Goal: Task Accomplishment & Management: Complete application form

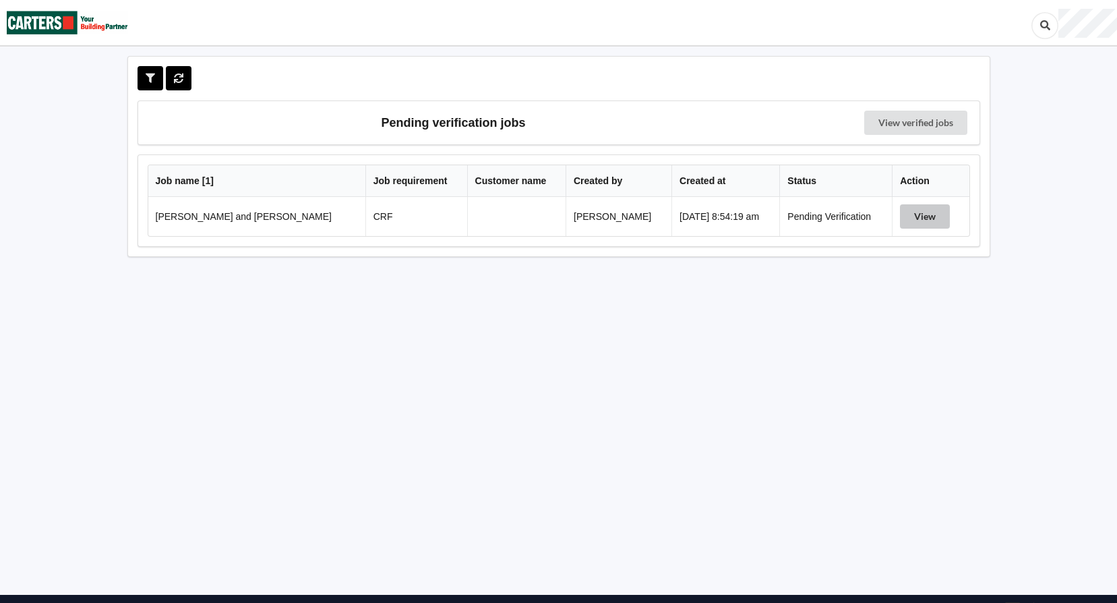
click at [915, 216] on button "View" at bounding box center [925, 216] width 50 height 24
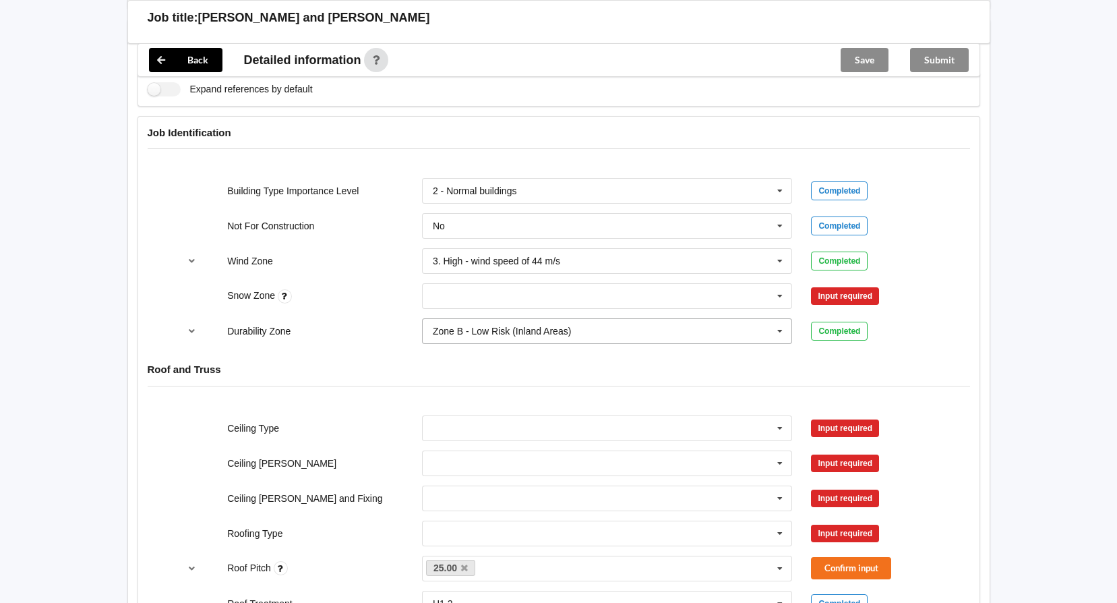
scroll to position [539, 0]
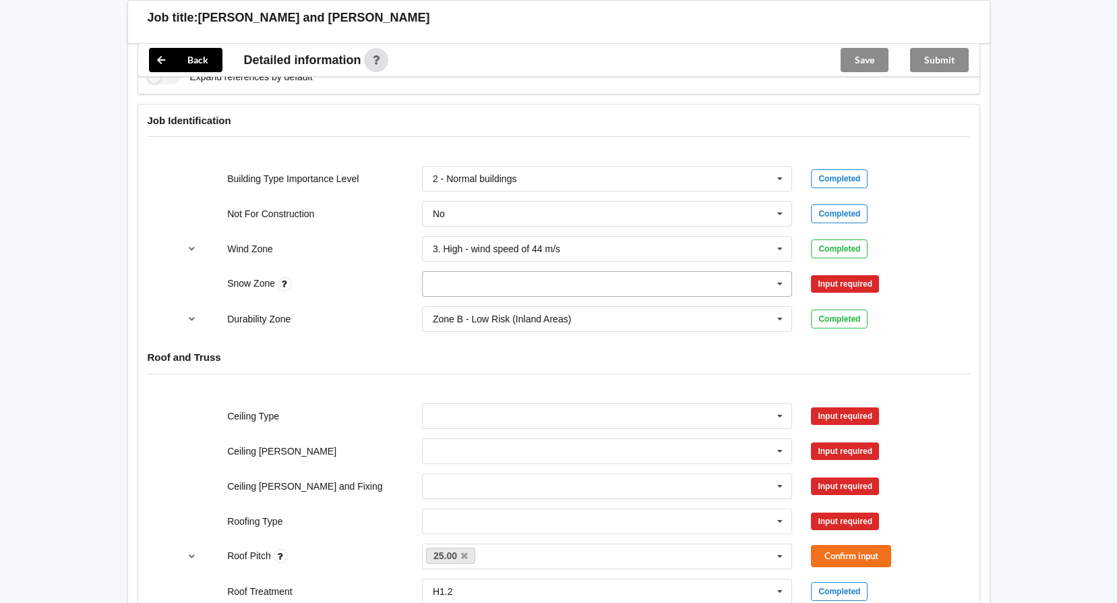
click at [782, 280] on icon at bounding box center [780, 284] width 20 height 25
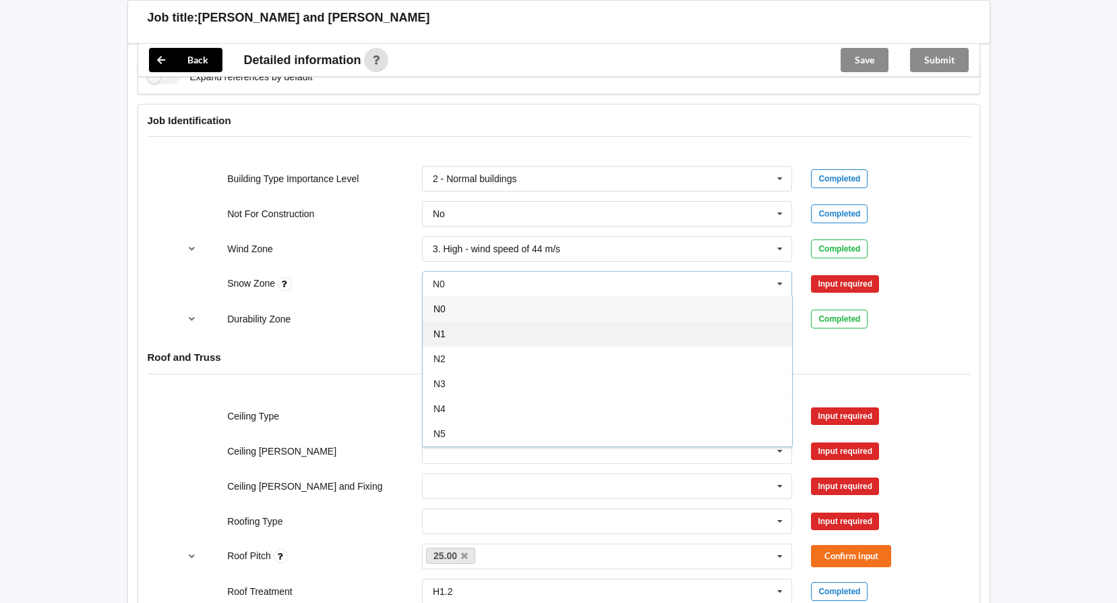
click at [453, 335] on div "N1" at bounding box center [607, 333] width 369 height 25
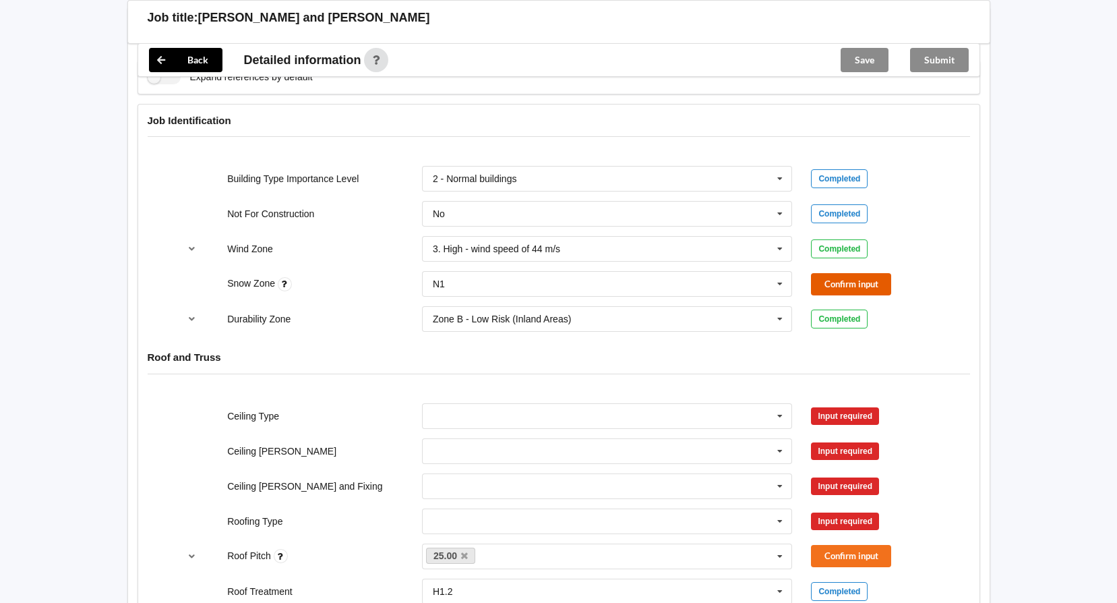
click at [842, 289] on button "Confirm input" at bounding box center [851, 284] width 80 height 22
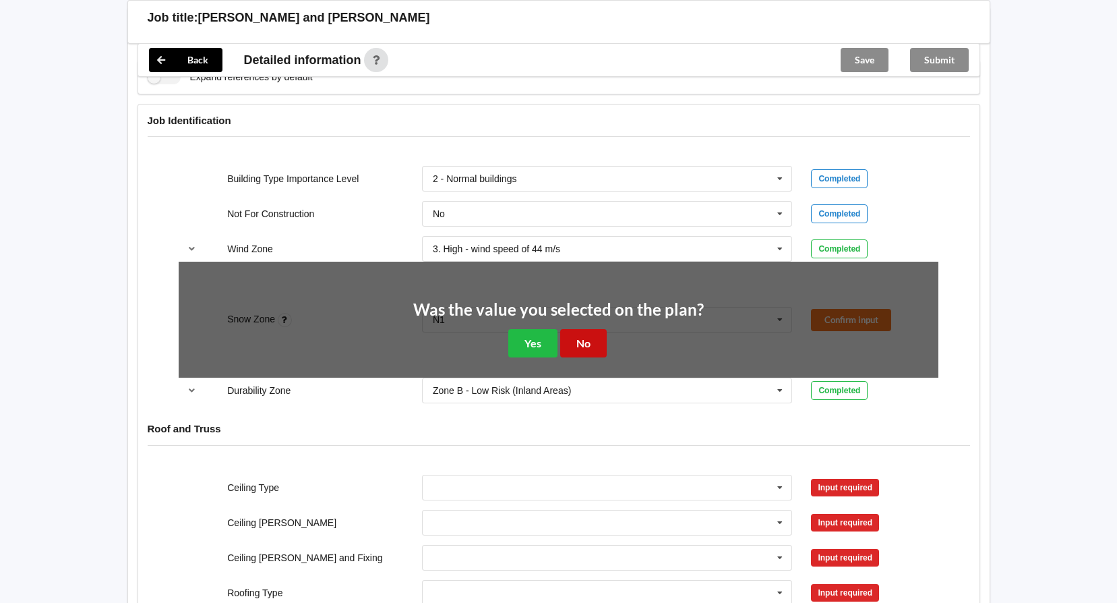
click at [578, 339] on button "No" at bounding box center [583, 343] width 47 height 28
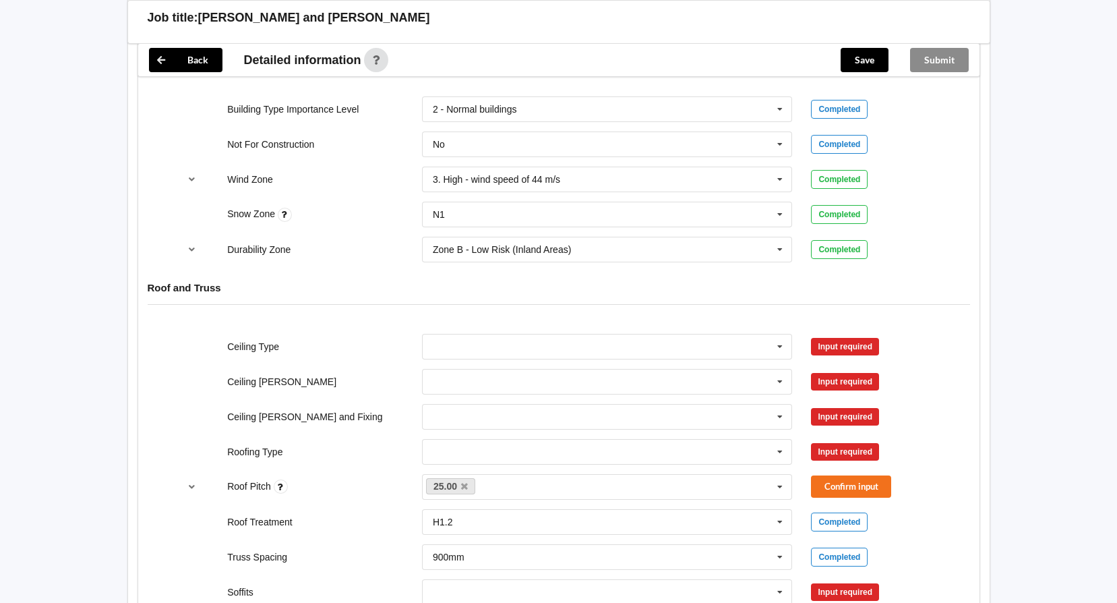
scroll to position [674, 0]
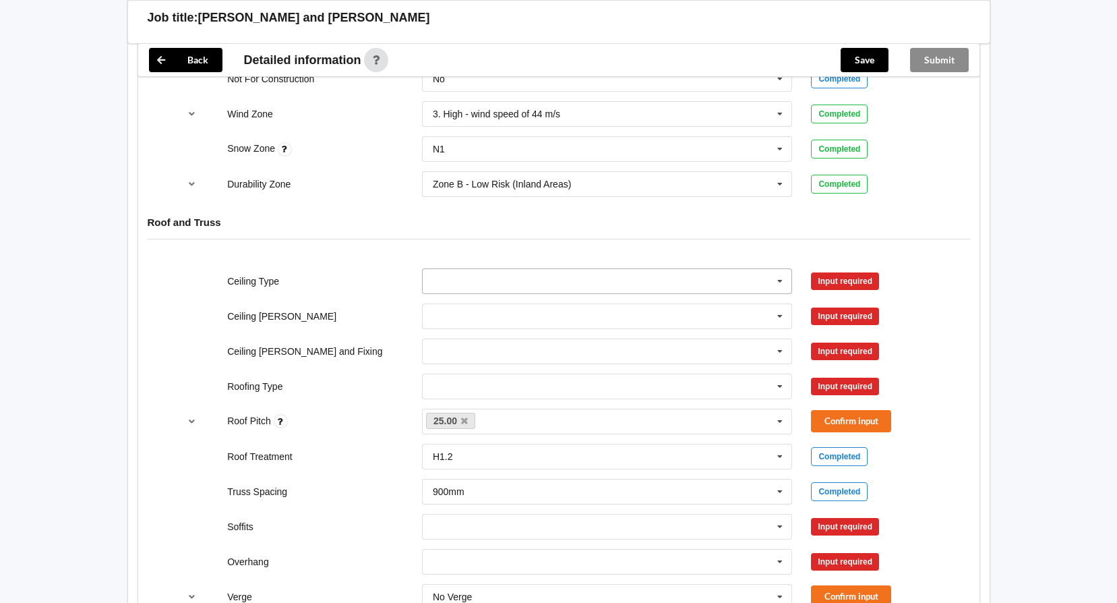
click at [778, 279] on icon at bounding box center [780, 281] width 20 height 25
click at [473, 308] on span "10mm Gib" at bounding box center [455, 306] width 44 height 11
click at [782, 315] on icon at bounding box center [780, 316] width 20 height 25
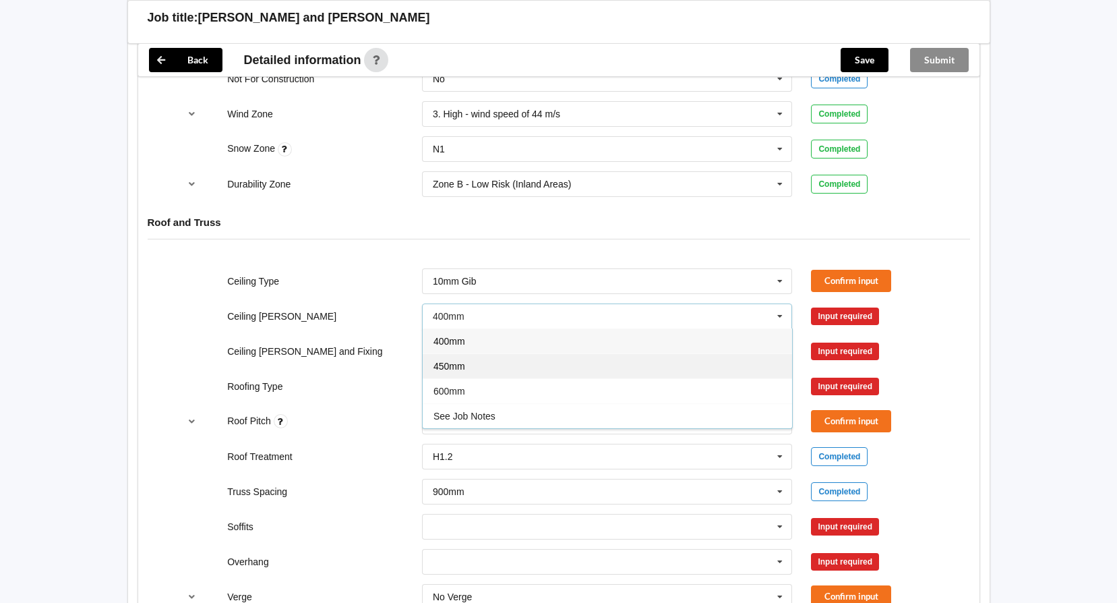
click at [460, 365] on span "450mm" at bounding box center [449, 366] width 32 height 11
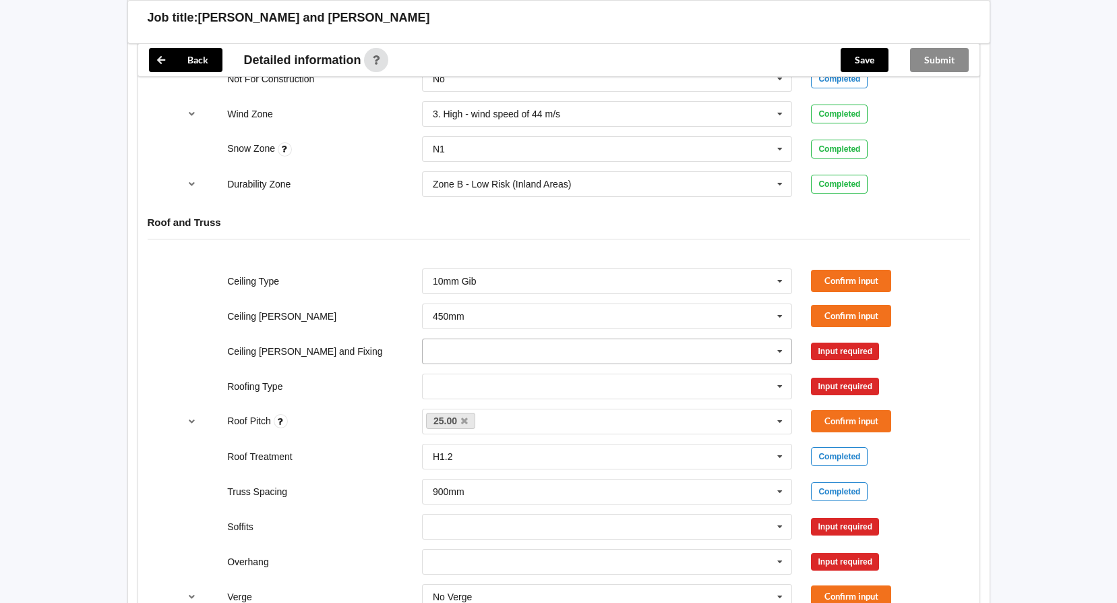
drag, startPoint x: 776, startPoint y: 350, endPoint x: 758, endPoint y: 358, distance: 20.5
click at [776, 349] on icon at bounding box center [780, 351] width 20 height 25
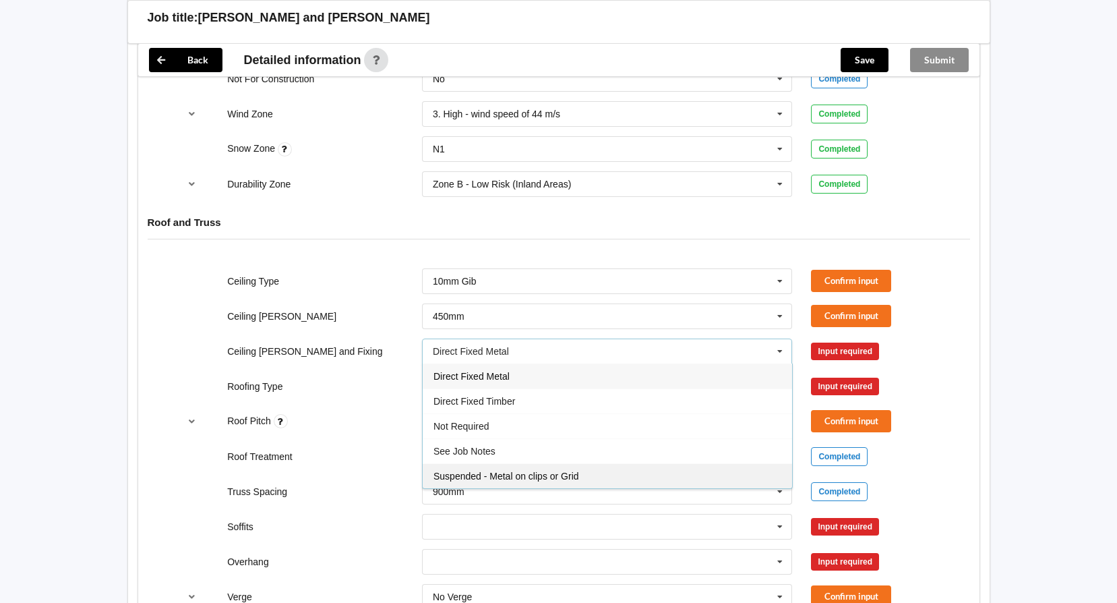
click at [507, 474] on span "Suspended - Metal on clips or Grid" at bounding box center [506, 475] width 146 height 11
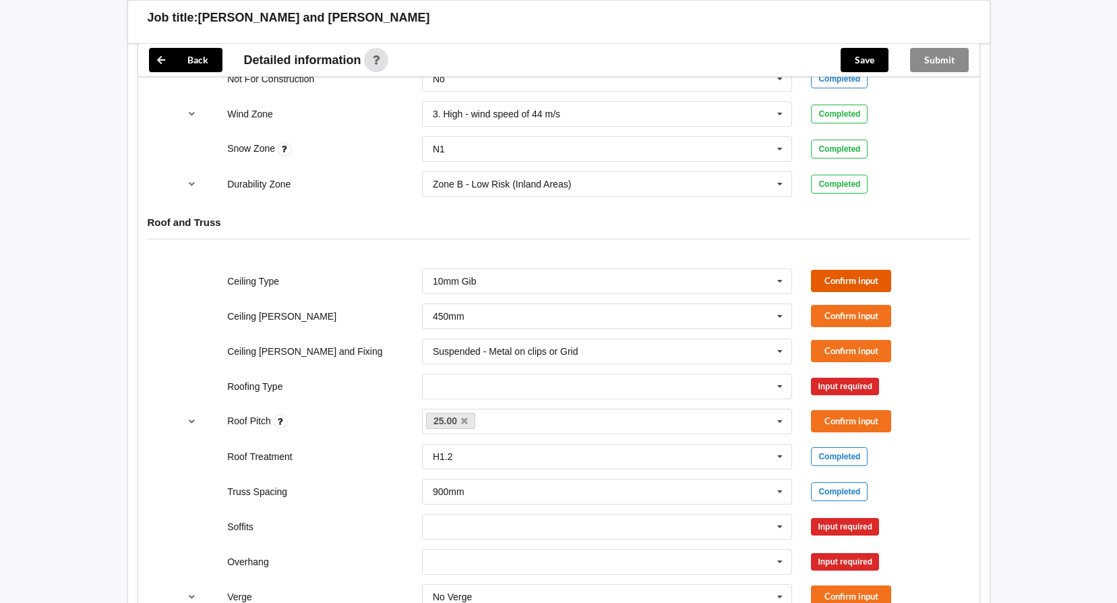
click at [837, 279] on button "Confirm input" at bounding box center [851, 281] width 80 height 22
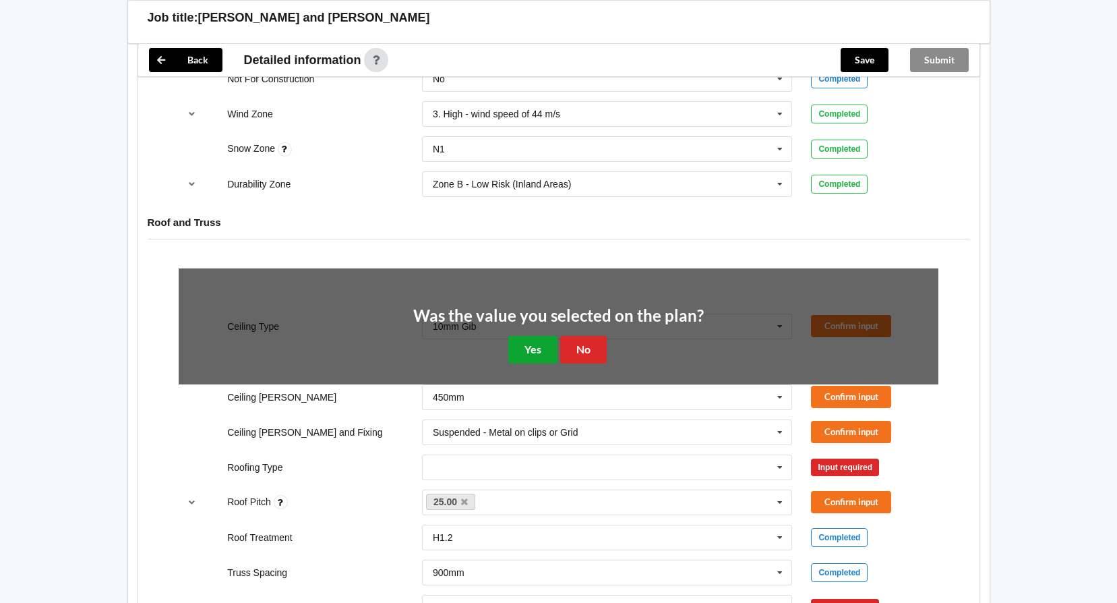
click at [543, 347] on button "Yes" at bounding box center [532, 350] width 49 height 28
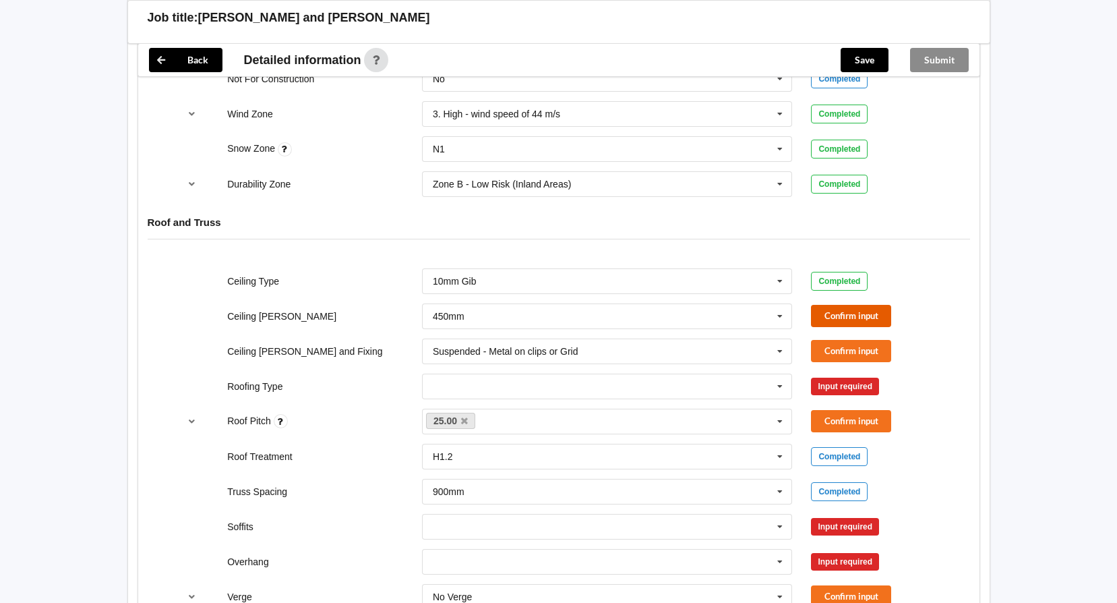
click at [845, 316] on button "Confirm input" at bounding box center [851, 316] width 80 height 22
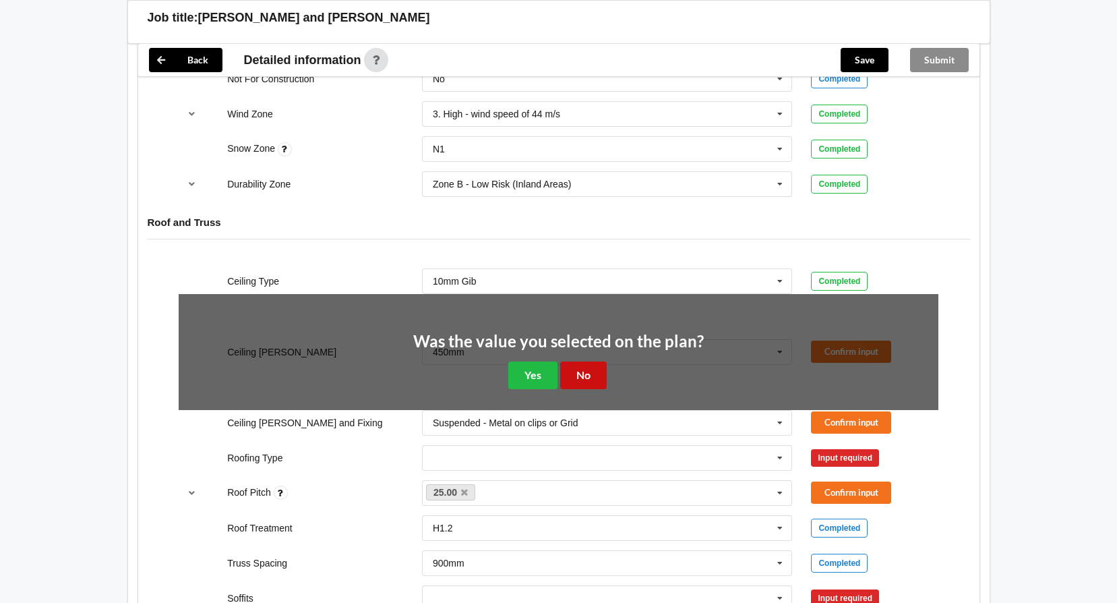
drag, startPoint x: 584, startPoint y: 377, endPoint x: 799, endPoint y: 385, distance: 215.8
click at [584, 377] on button "No" at bounding box center [583, 375] width 47 height 28
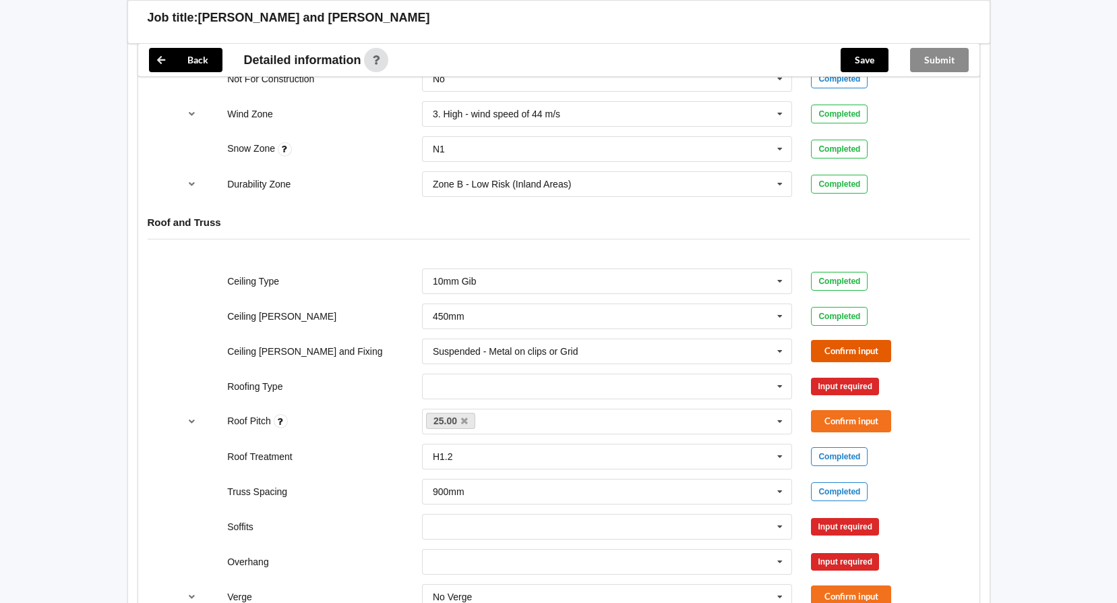
click at [883, 347] on button "Confirm input" at bounding box center [851, 351] width 80 height 22
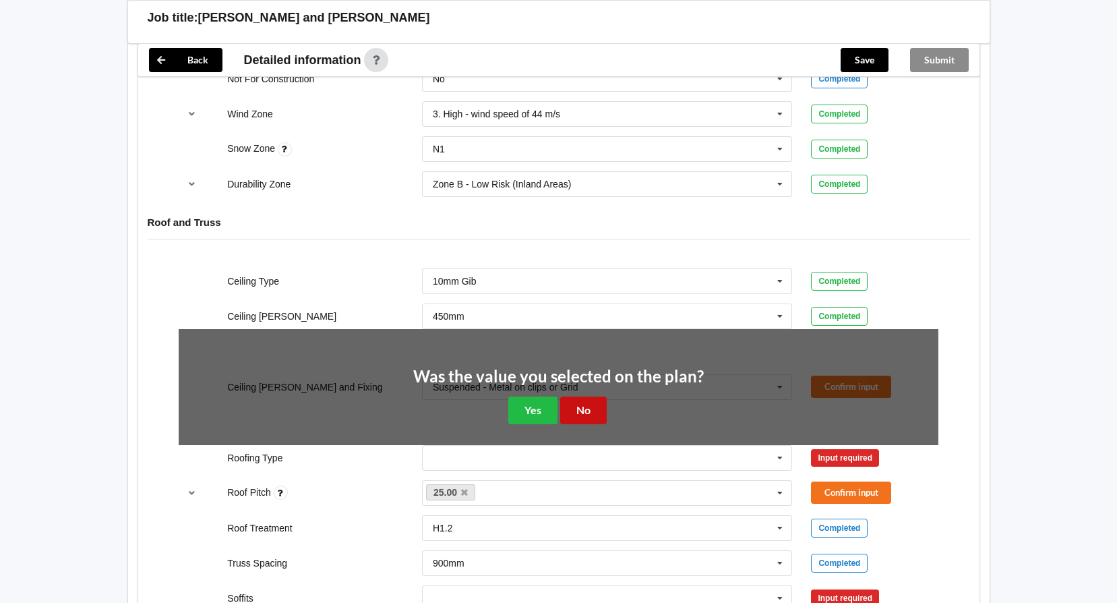
click at [578, 410] on button "No" at bounding box center [583, 410] width 47 height 28
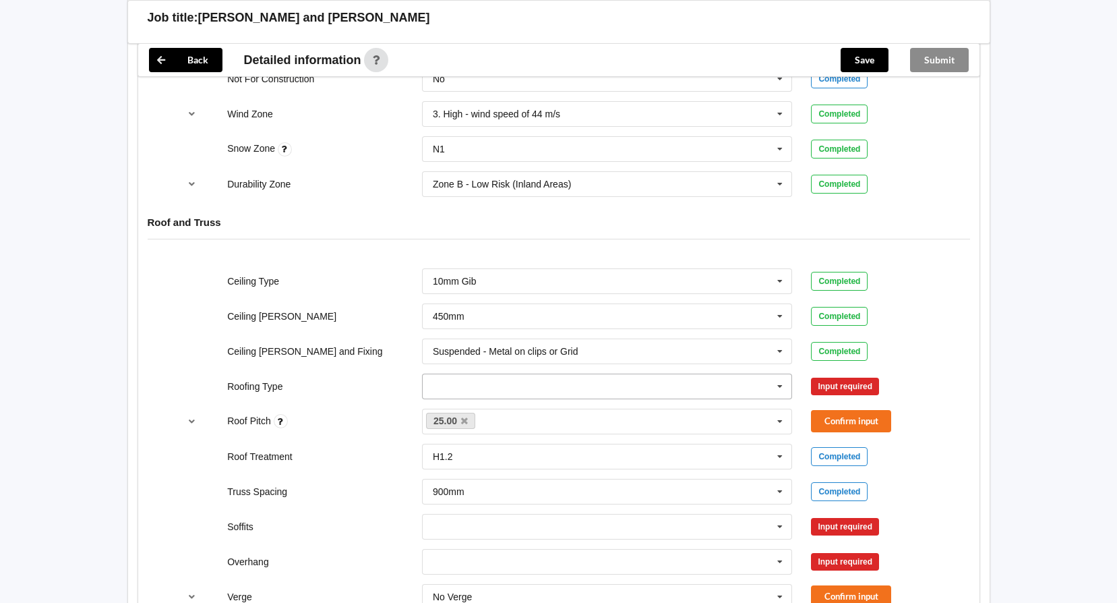
click at [778, 381] on icon at bounding box center [780, 386] width 20 height 25
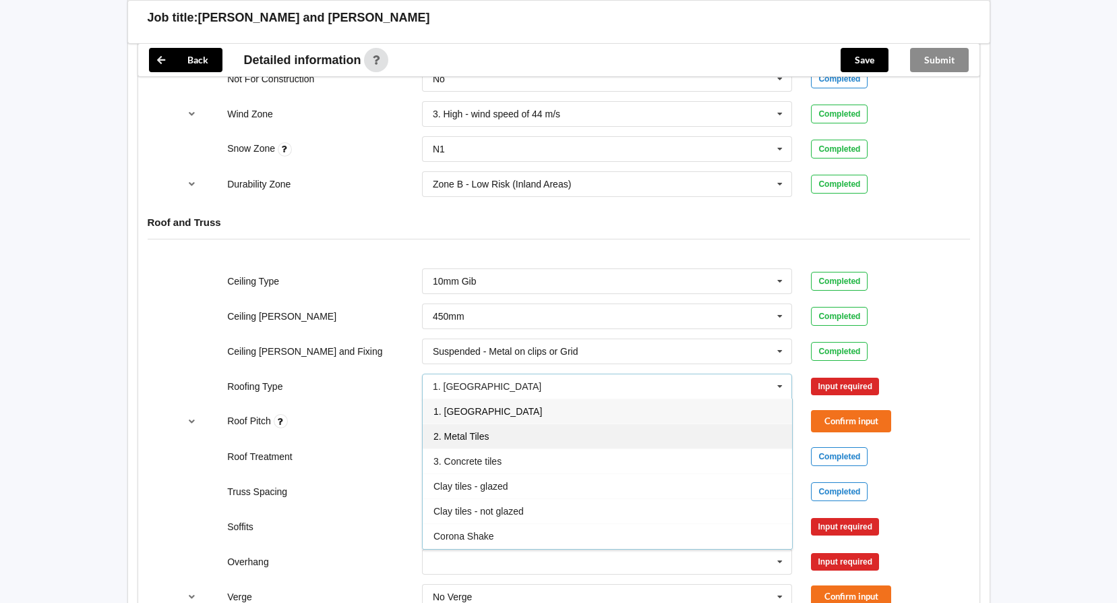
click at [486, 432] on span "2. Metal Tiles" at bounding box center [460, 436] width 55 height 11
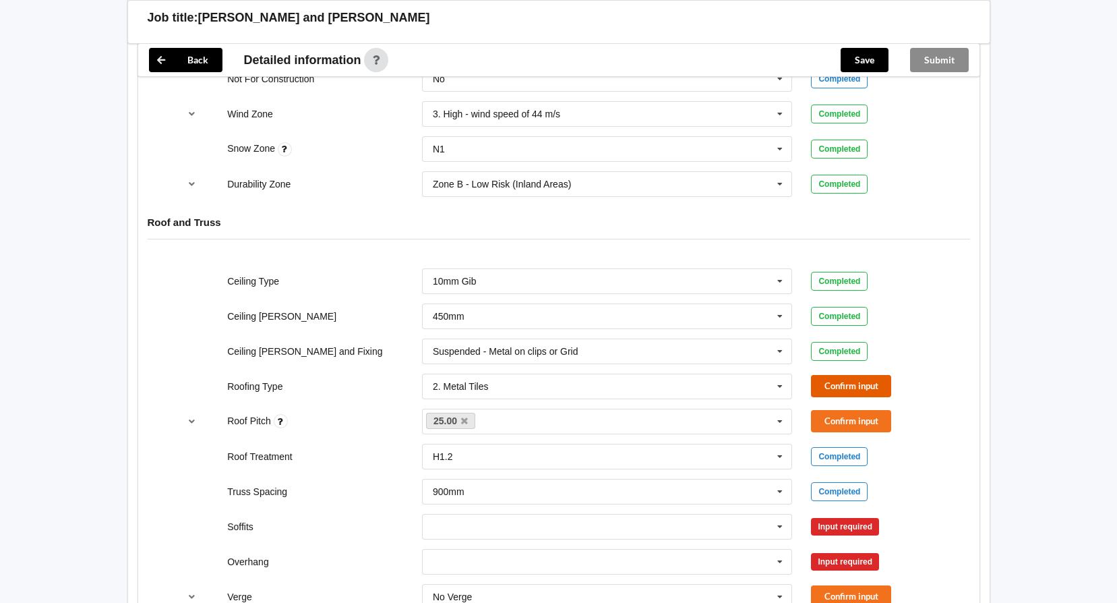
click at [865, 385] on button "Confirm input" at bounding box center [851, 386] width 80 height 22
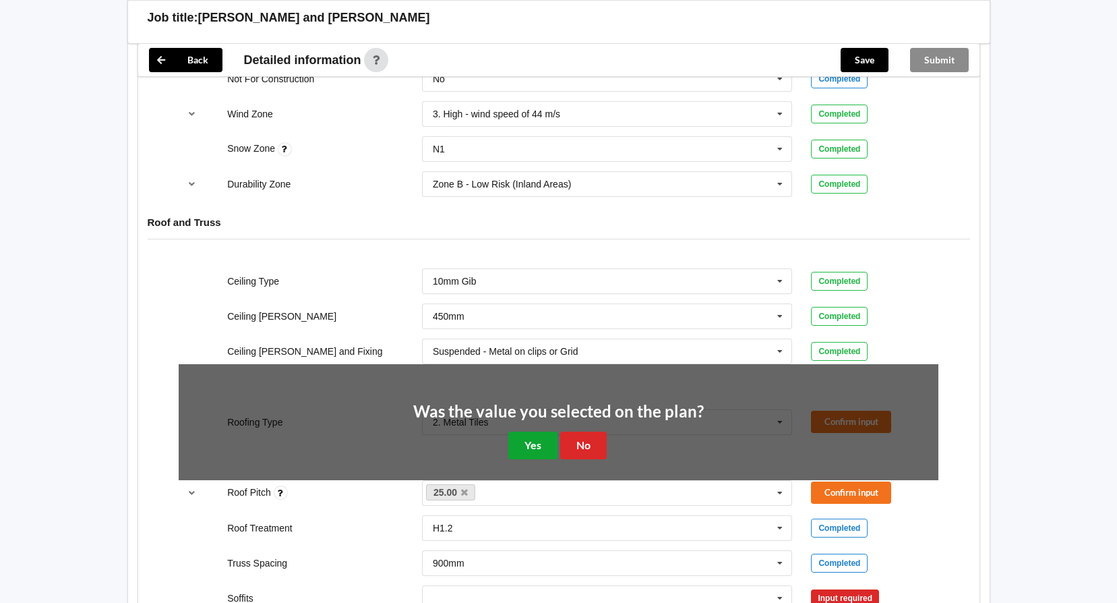
click at [536, 443] on button "Yes" at bounding box center [532, 445] width 49 height 28
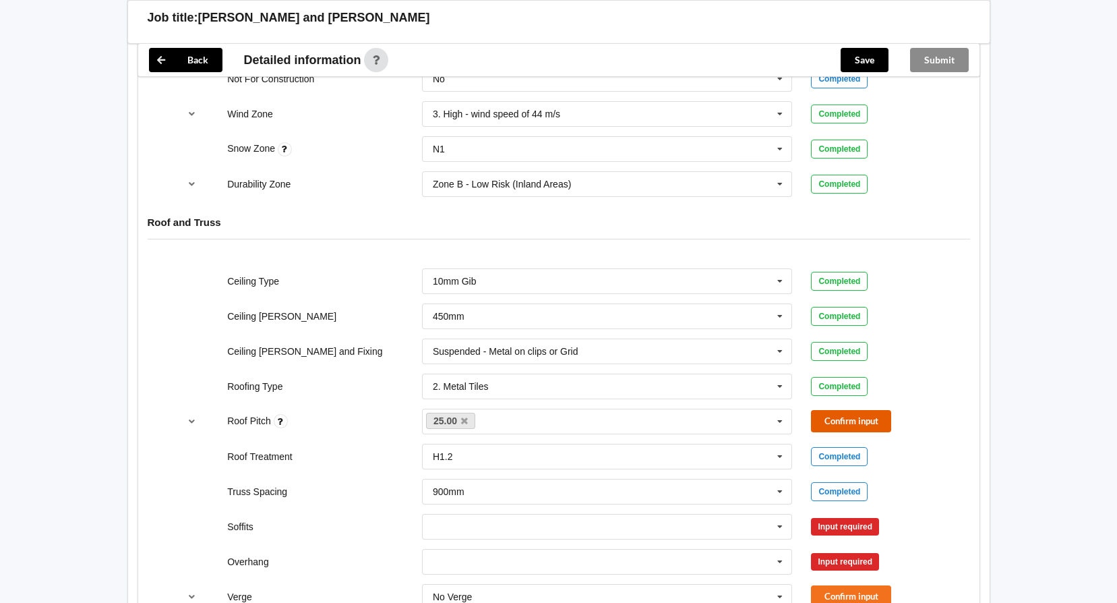
click at [848, 426] on button "Confirm input" at bounding box center [851, 421] width 80 height 22
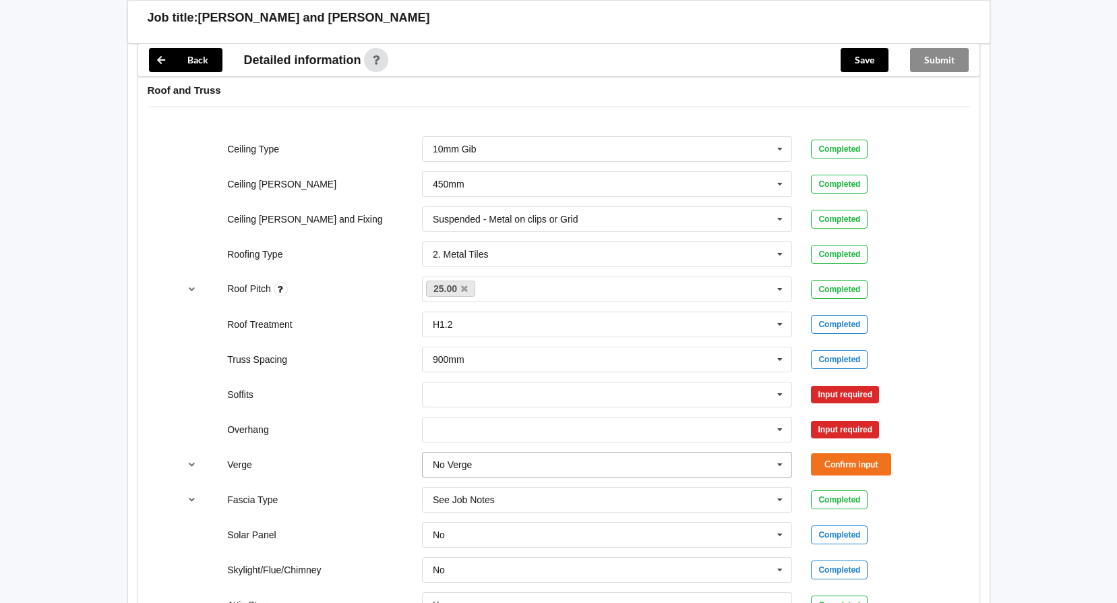
scroll to position [809, 0]
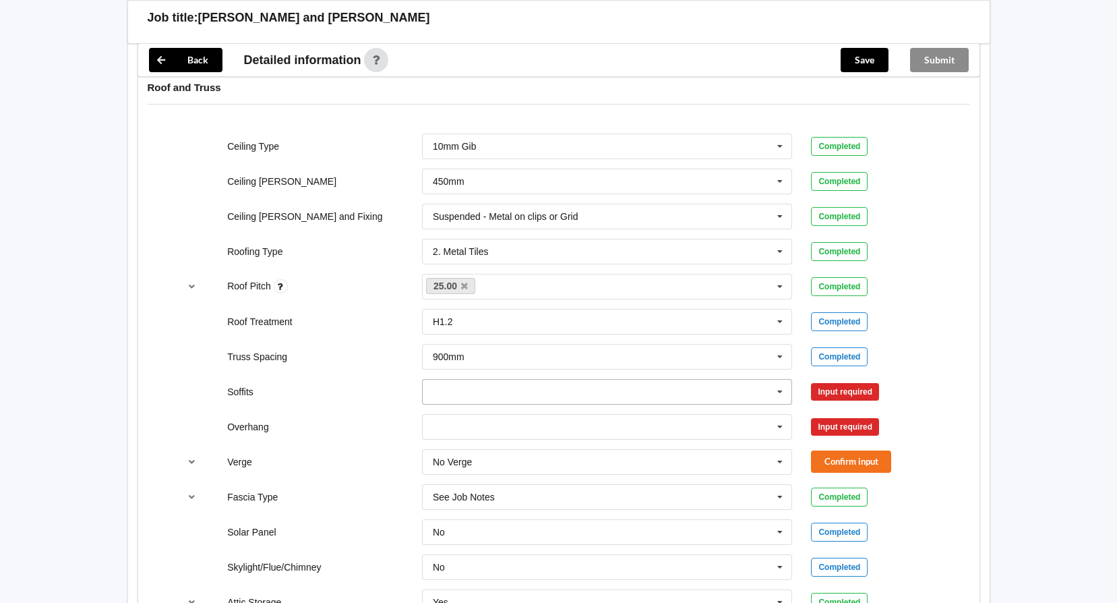
click at [779, 390] on icon at bounding box center [780, 391] width 20 height 25
click at [472, 418] on div "Boxed" at bounding box center [607, 416] width 369 height 25
click at [853, 460] on button "Confirm input" at bounding box center [851, 461] width 80 height 22
click at [778, 425] on icon at bounding box center [780, 426] width 20 height 25
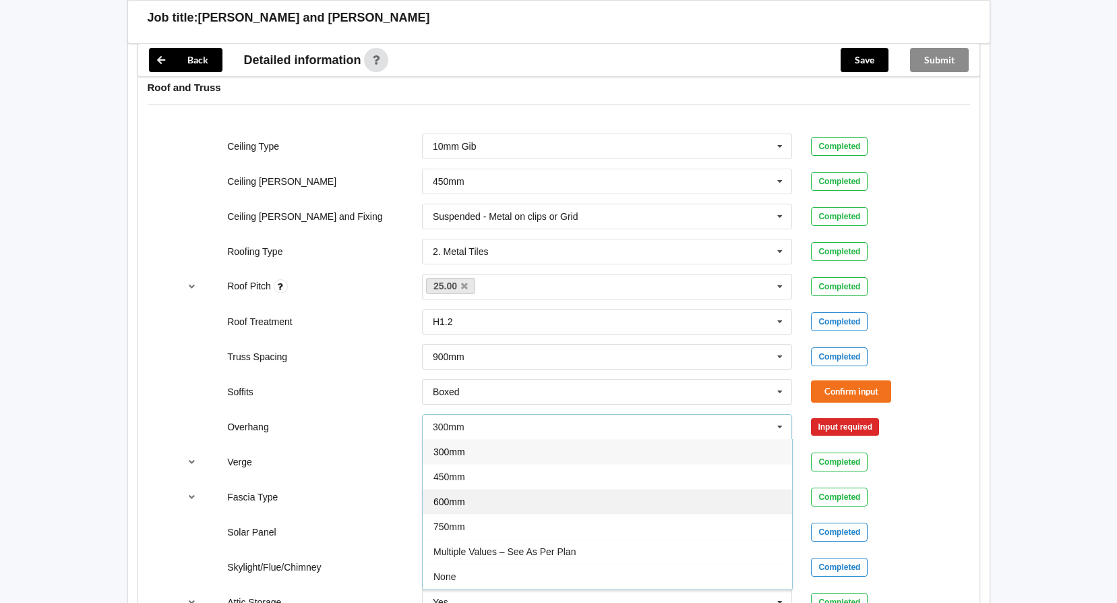
drag, startPoint x: 481, startPoint y: 503, endPoint x: 642, endPoint y: 483, distance: 161.7
click at [481, 503] on div "600mm" at bounding box center [607, 501] width 369 height 25
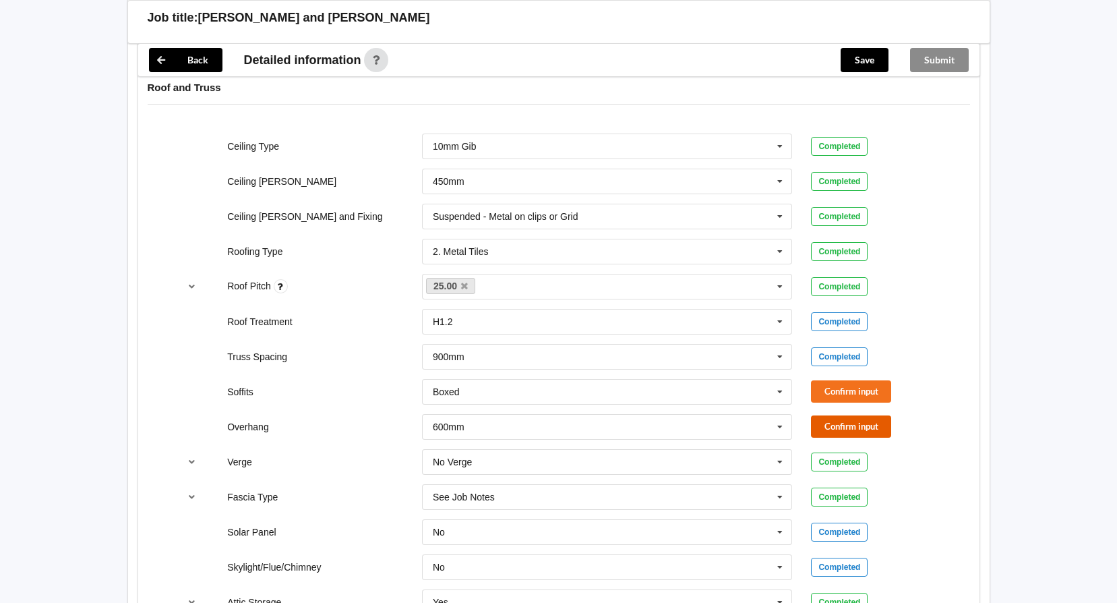
click at [832, 426] on button "Confirm input" at bounding box center [851, 426] width 80 height 22
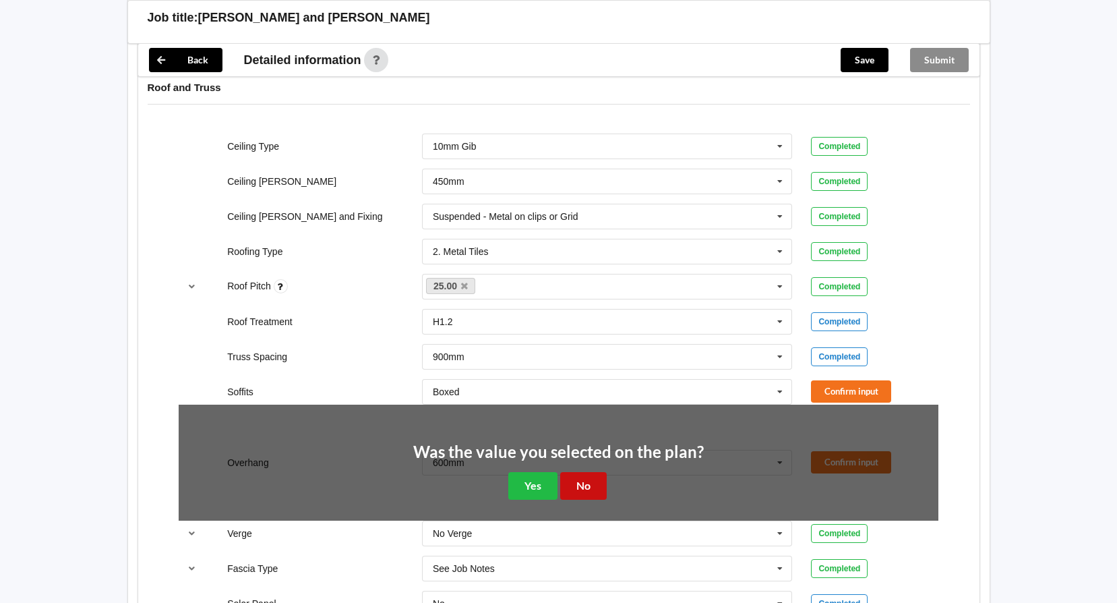
click at [583, 481] on button "No" at bounding box center [583, 486] width 47 height 28
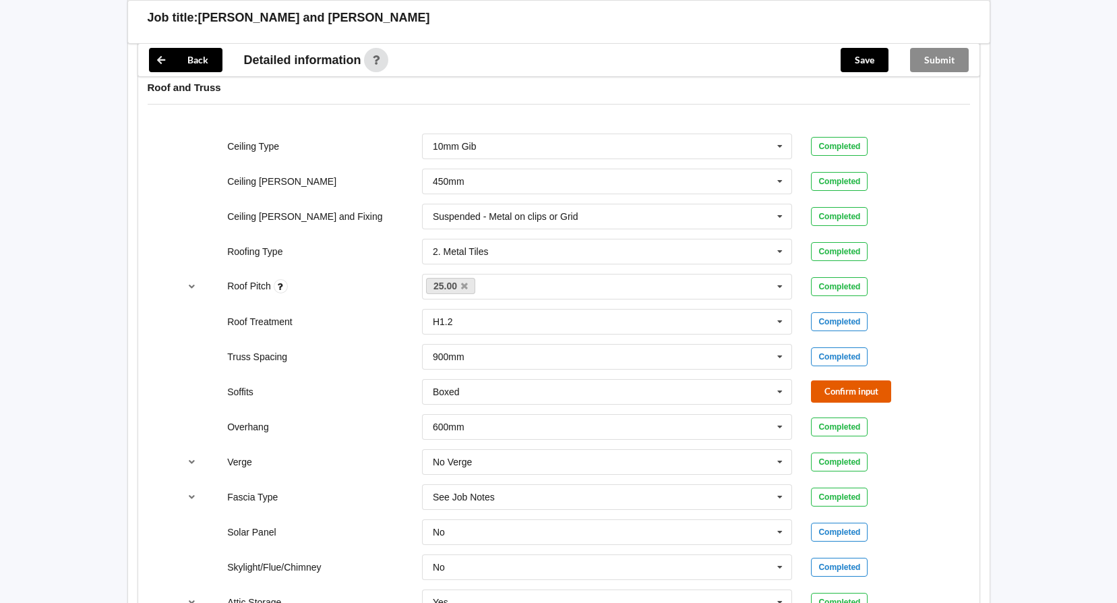
click at [848, 388] on button "Confirm input" at bounding box center [851, 391] width 80 height 22
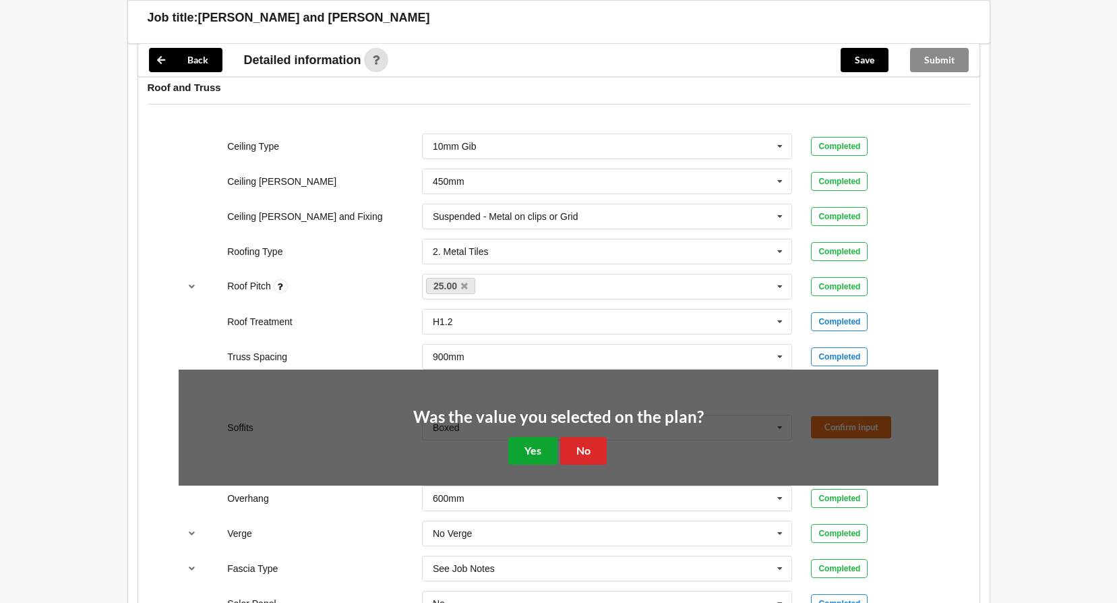
click at [543, 452] on button "Yes" at bounding box center [532, 451] width 49 height 28
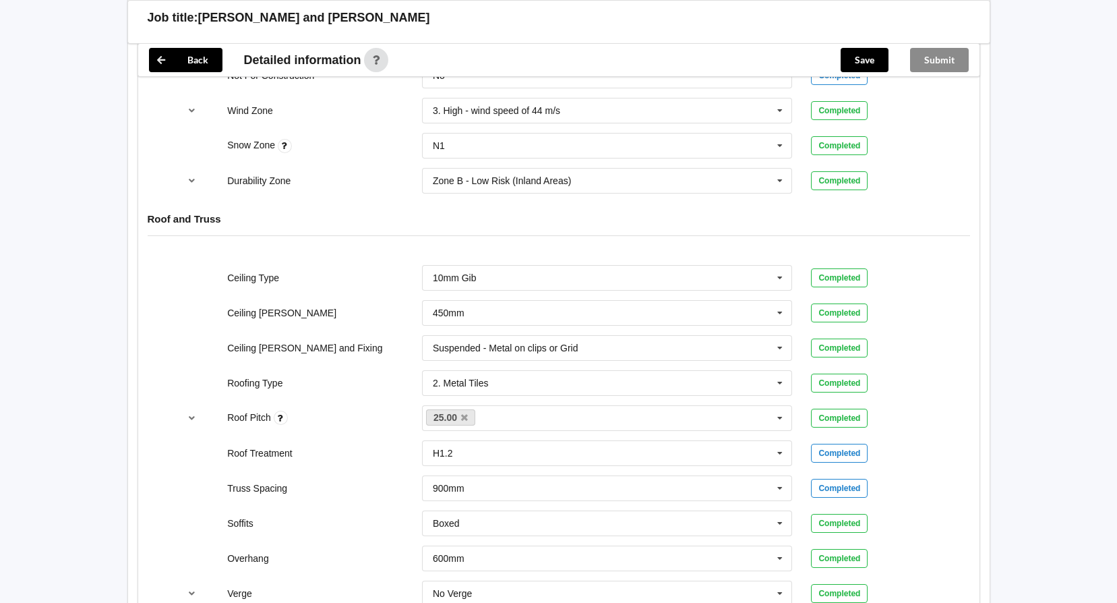
scroll to position [741, 0]
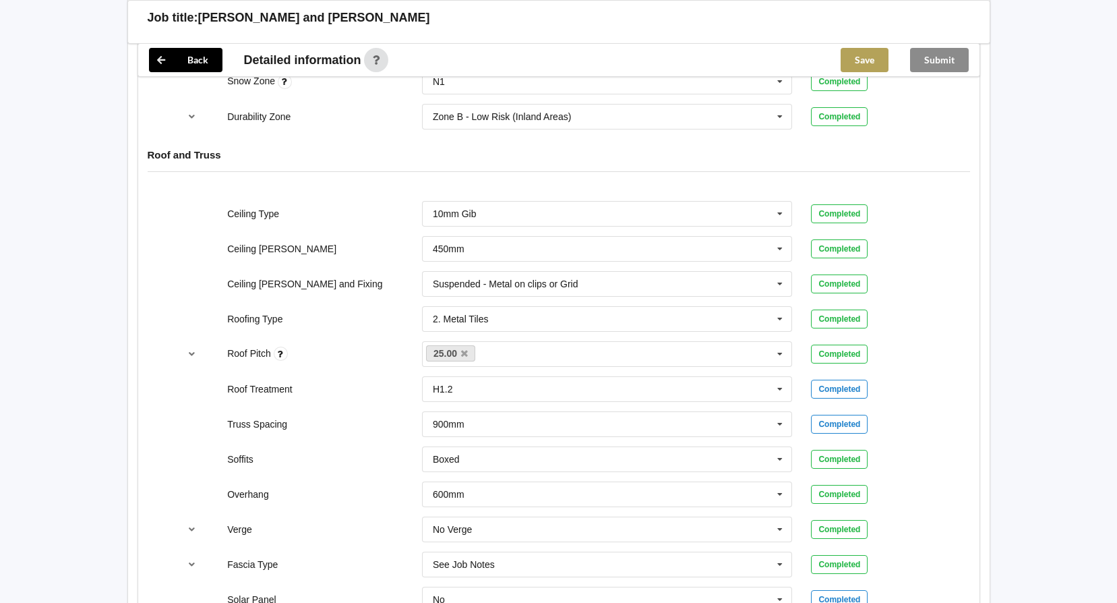
click at [864, 58] on button "Save" at bounding box center [864, 60] width 48 height 24
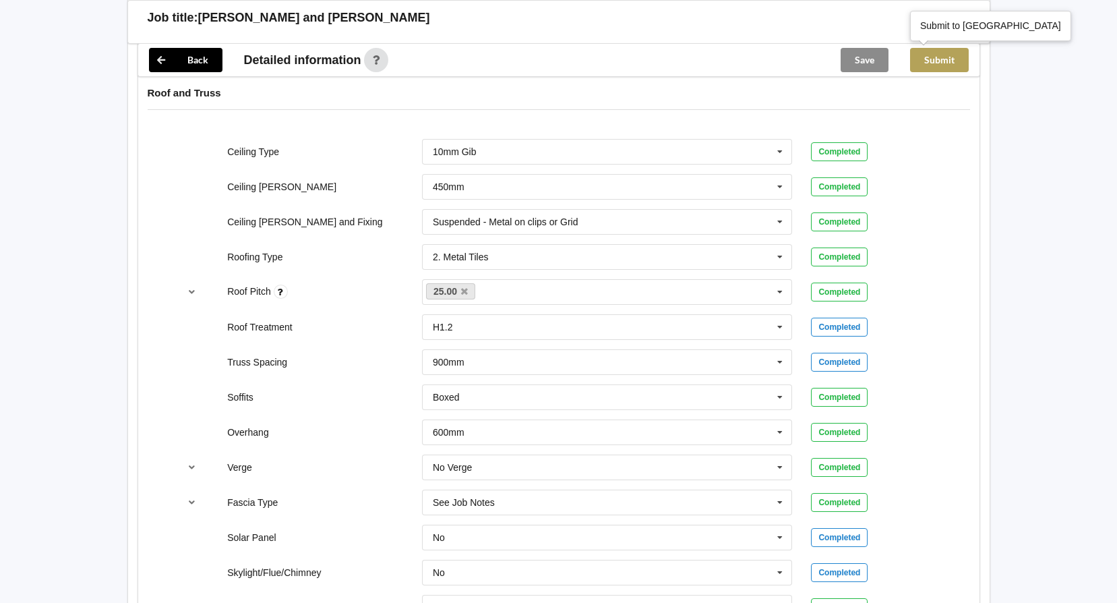
click at [937, 59] on button "Submit" at bounding box center [939, 60] width 59 height 24
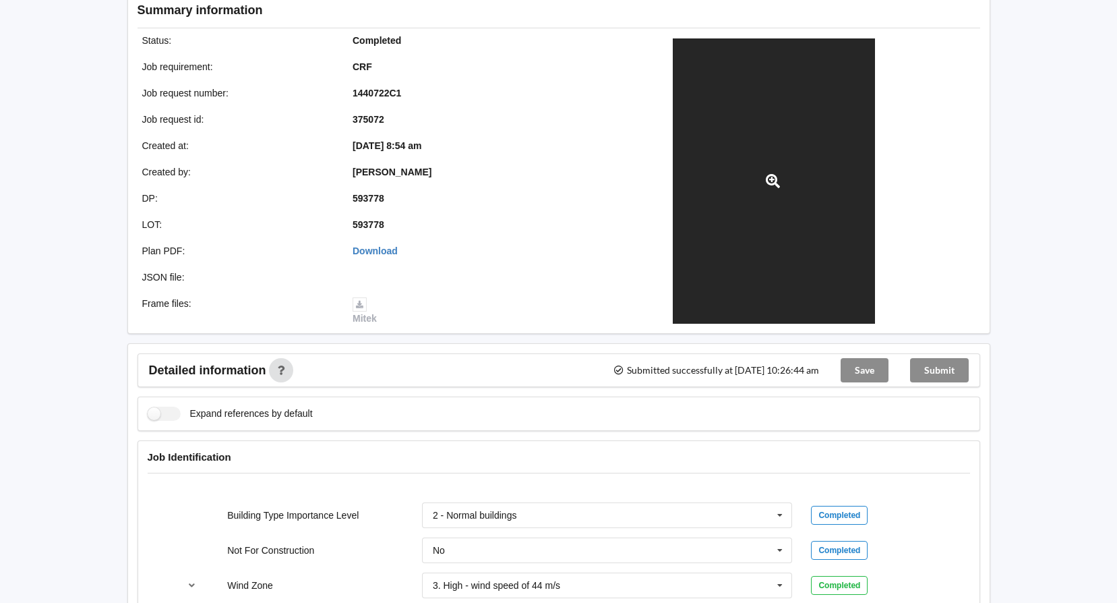
scroll to position [0, 0]
